Goal: Register for event/course

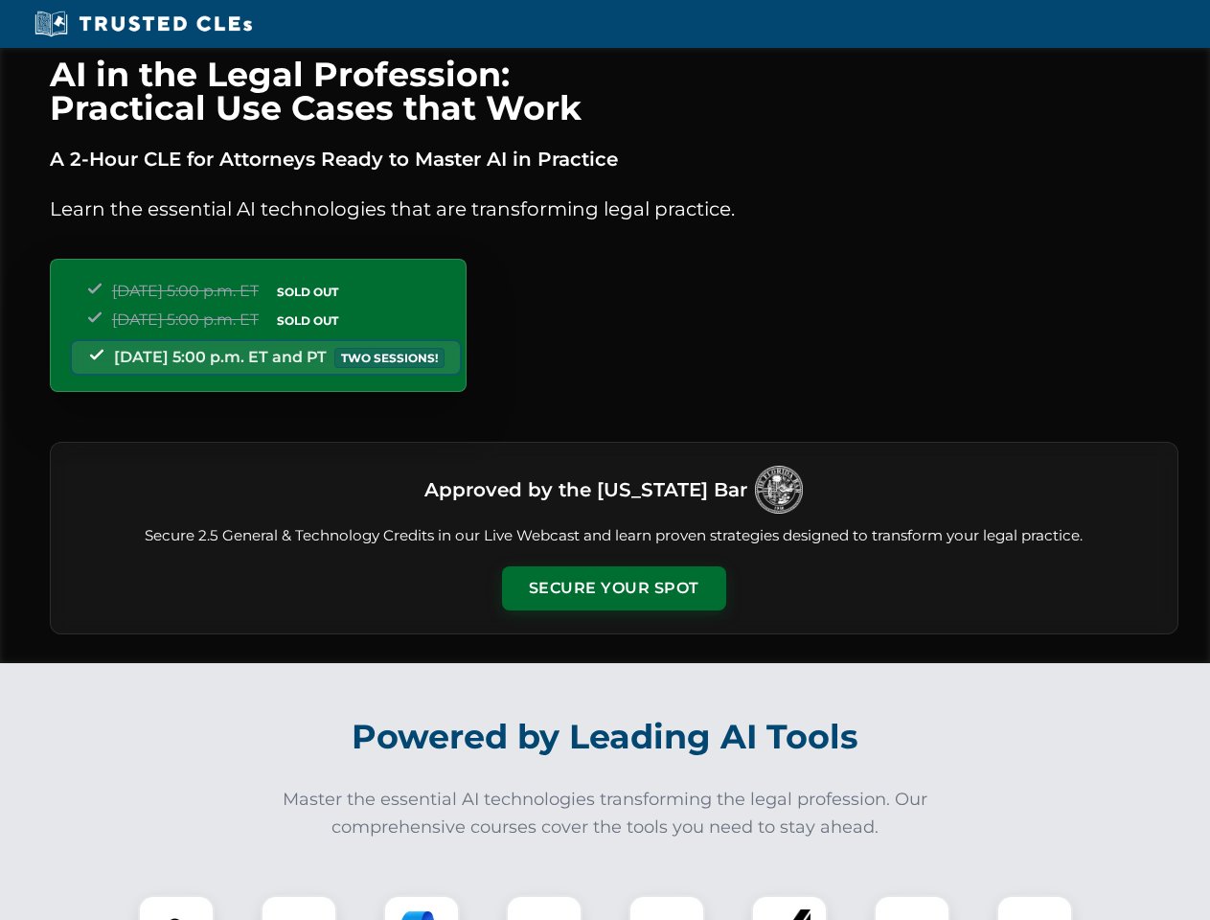
click at [613, 588] on button "Secure Your Spot" at bounding box center [614, 588] width 224 height 44
click at [176, 907] on img at bounding box center [176, 933] width 56 height 56
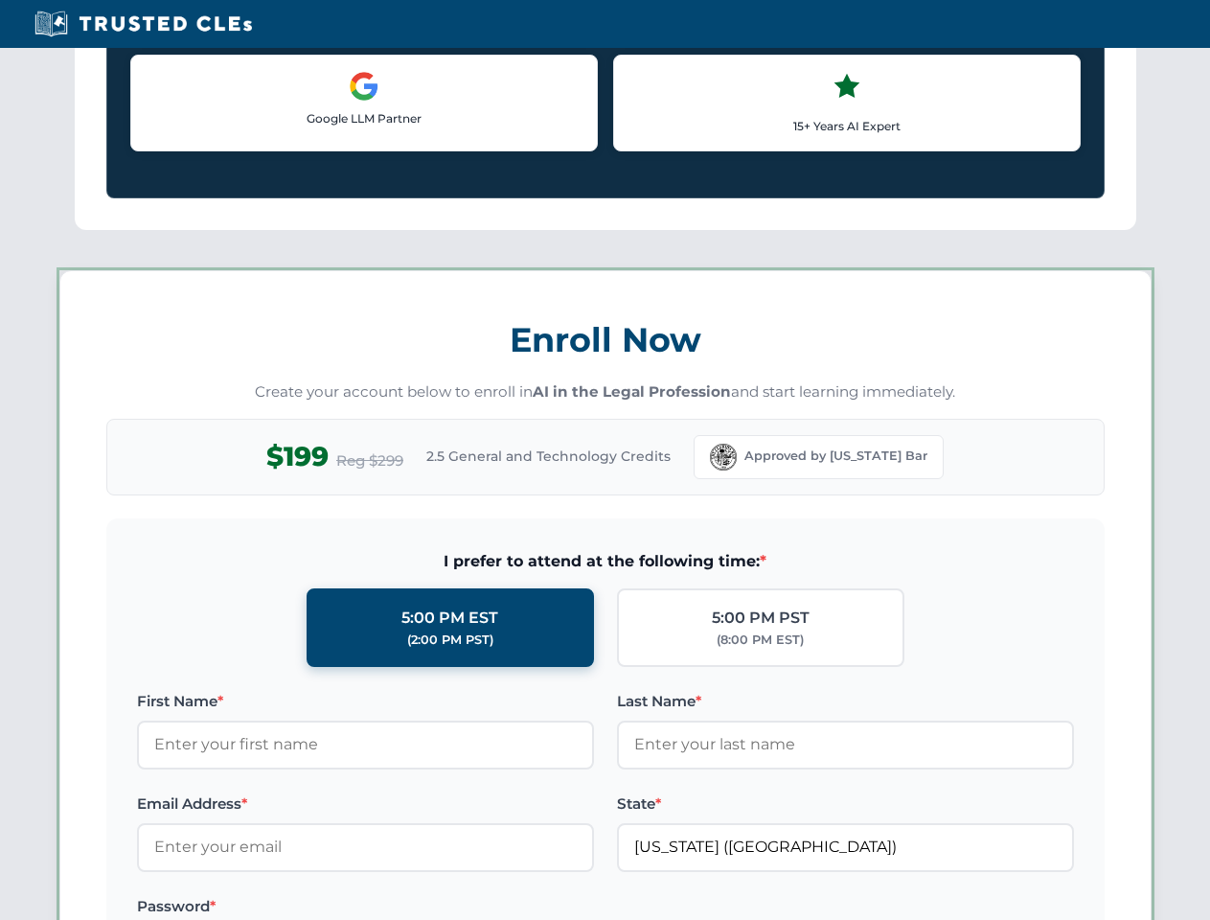
click at [421, 907] on label "Password *" at bounding box center [365, 906] width 457 height 23
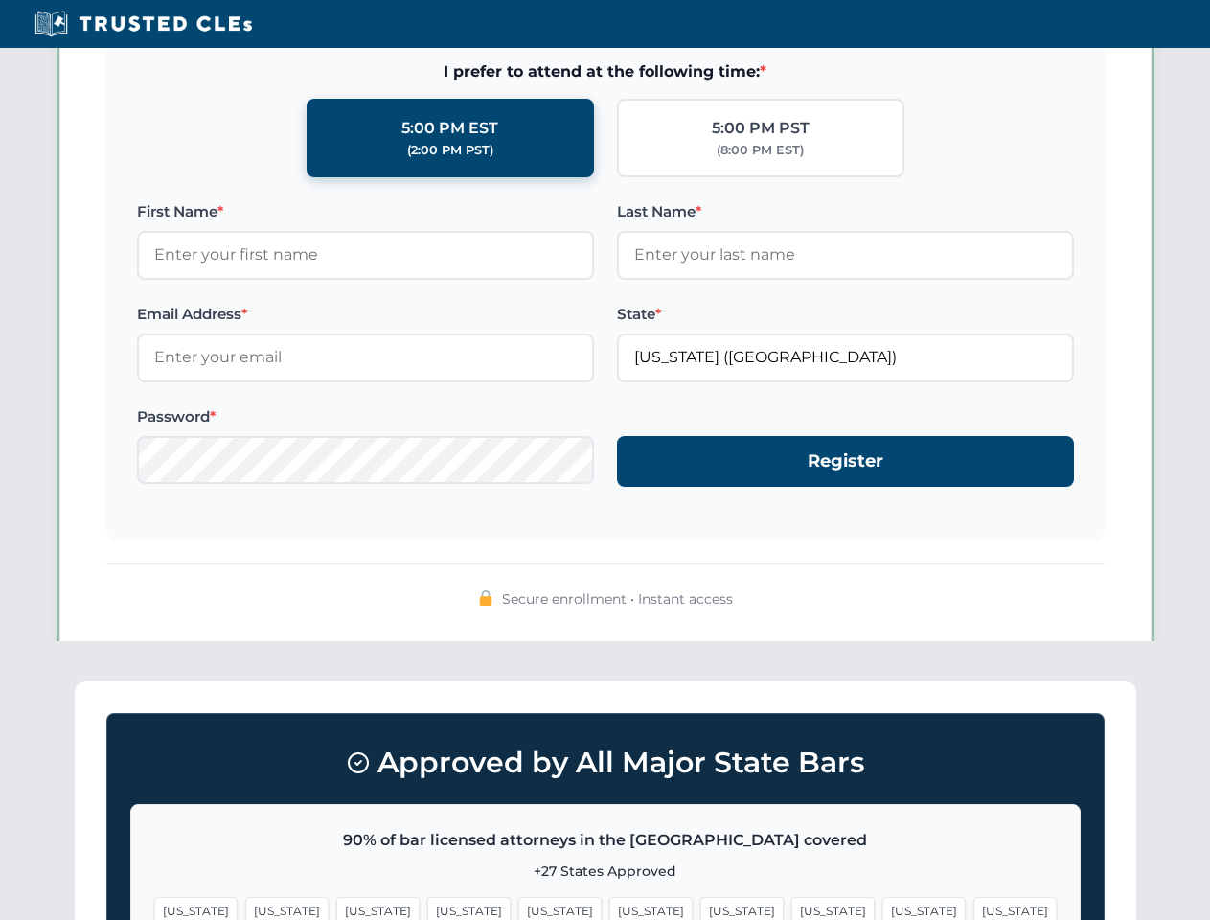
click at [882, 907] on span "[US_STATE]" at bounding box center [923, 911] width 83 height 28
